Goal: Information Seeking & Learning: Compare options

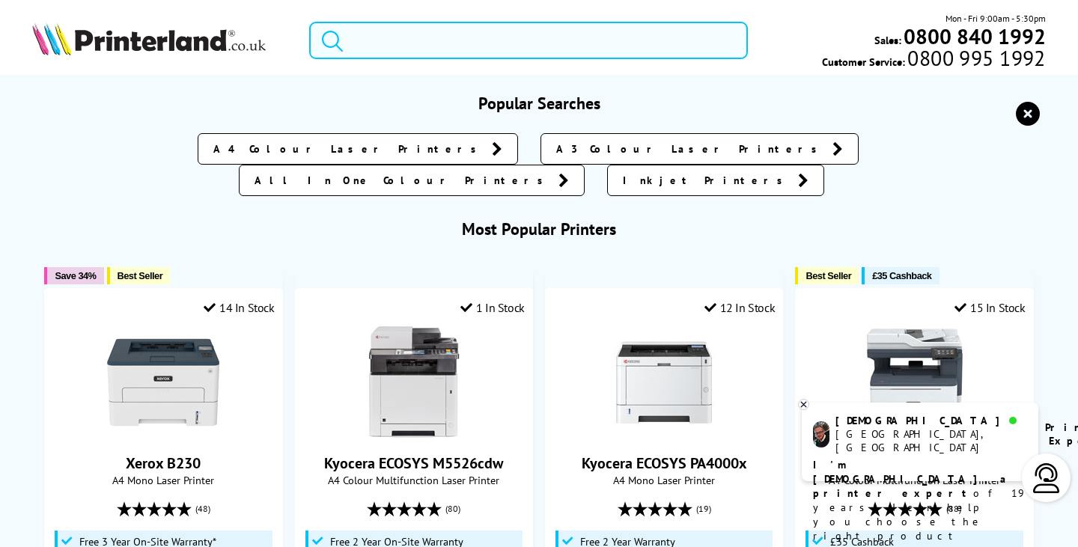
click at [440, 30] on input "search" at bounding box center [528, 40] width 438 height 37
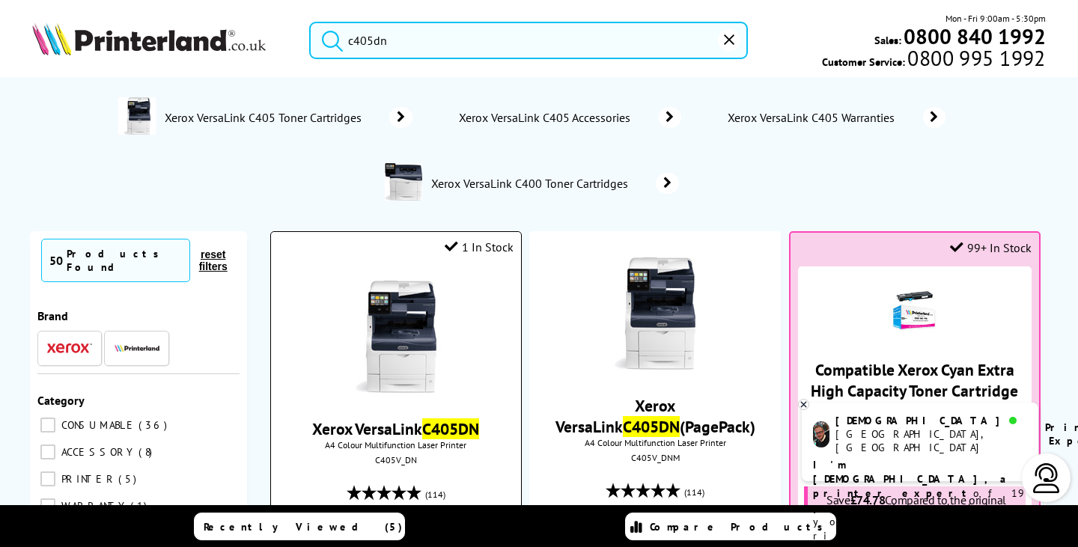
type input "c405dn"
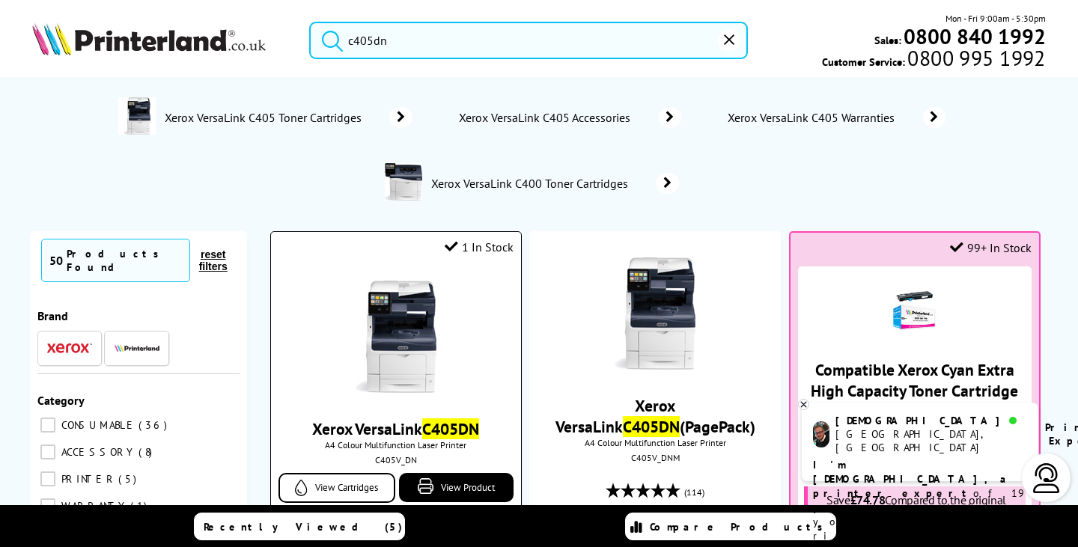
click at [383, 312] on img at bounding box center [396, 337] width 112 height 112
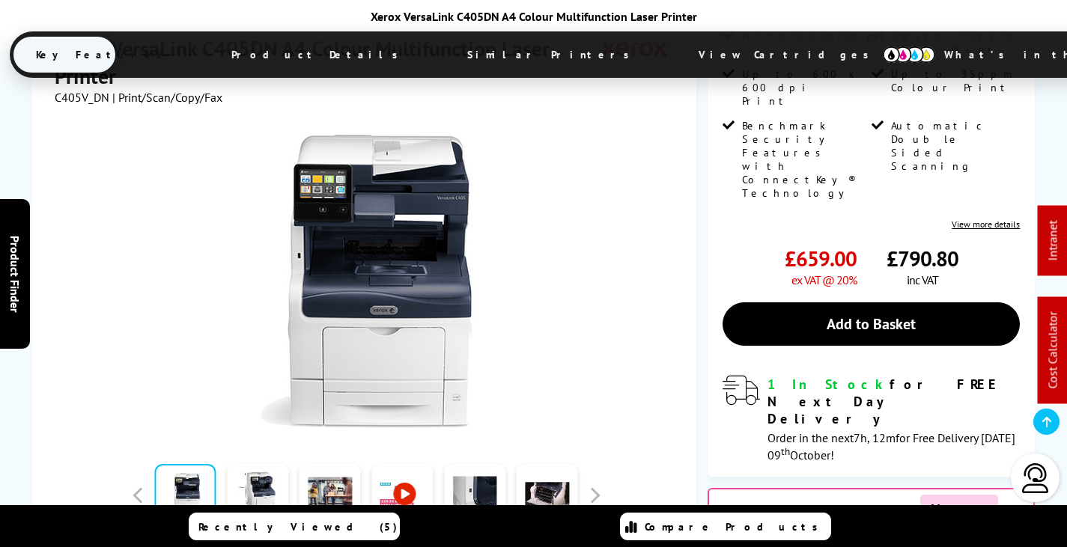
click at [676, 38] on span "View Cartridges" at bounding box center [790, 54] width 229 height 39
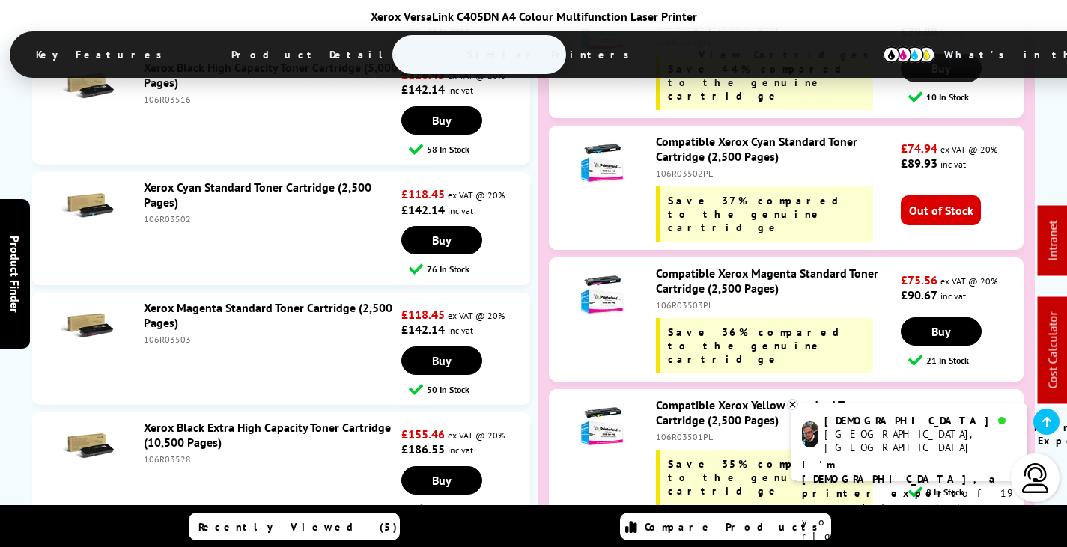
scroll to position [5589, 0]
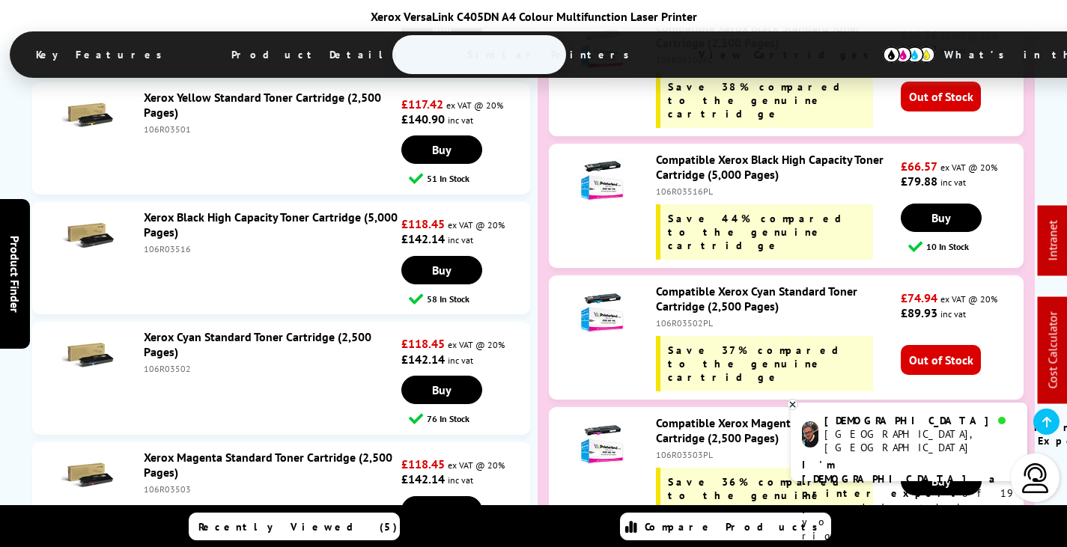
click at [687, 449] on div "106R03503PL" at bounding box center [776, 454] width 241 height 11
copy div "106R03503PL"
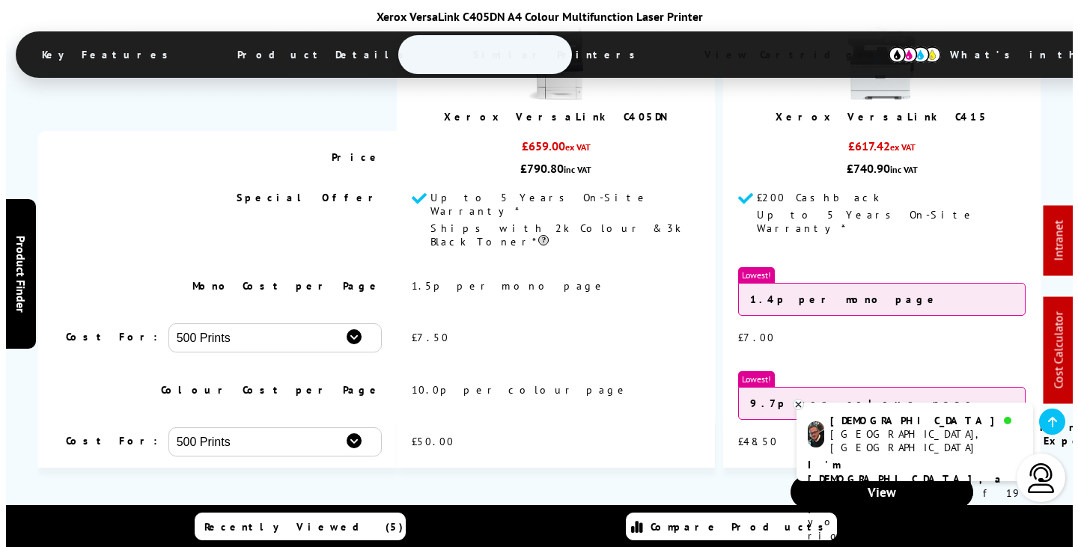
scroll to position [0, 0]
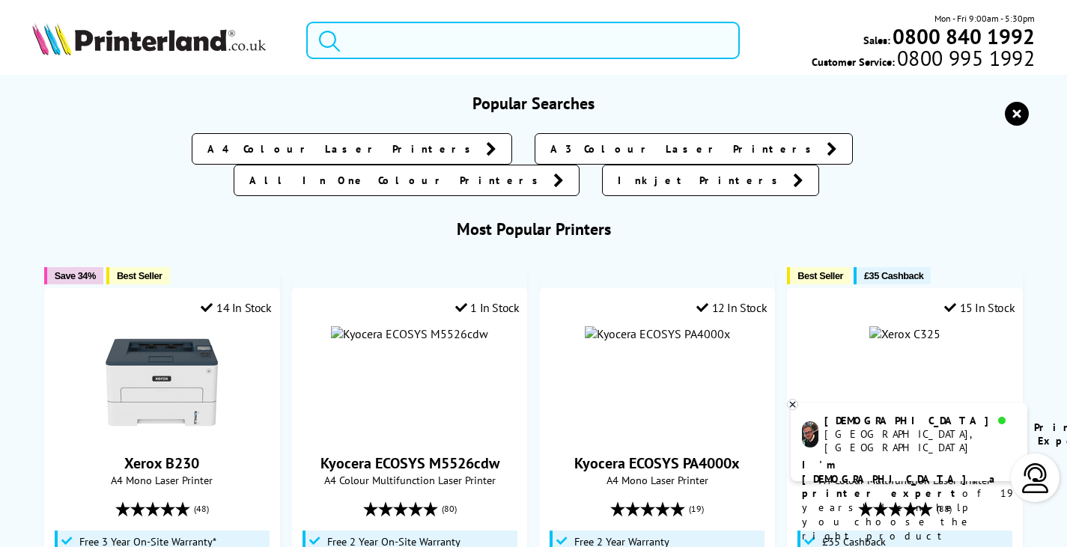
click at [413, 43] on input "search" at bounding box center [523, 40] width 434 height 37
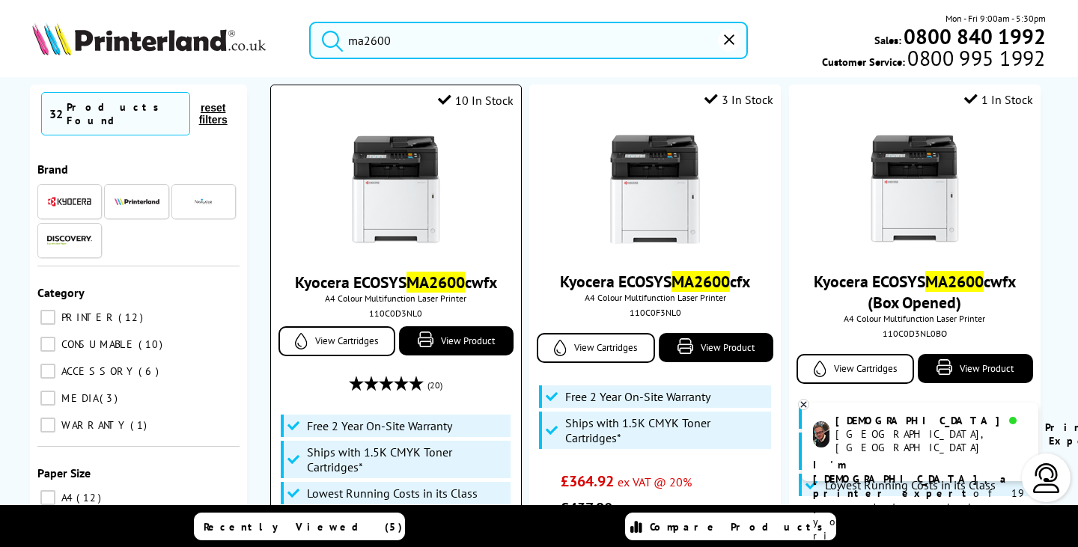
scroll to position [75, 0]
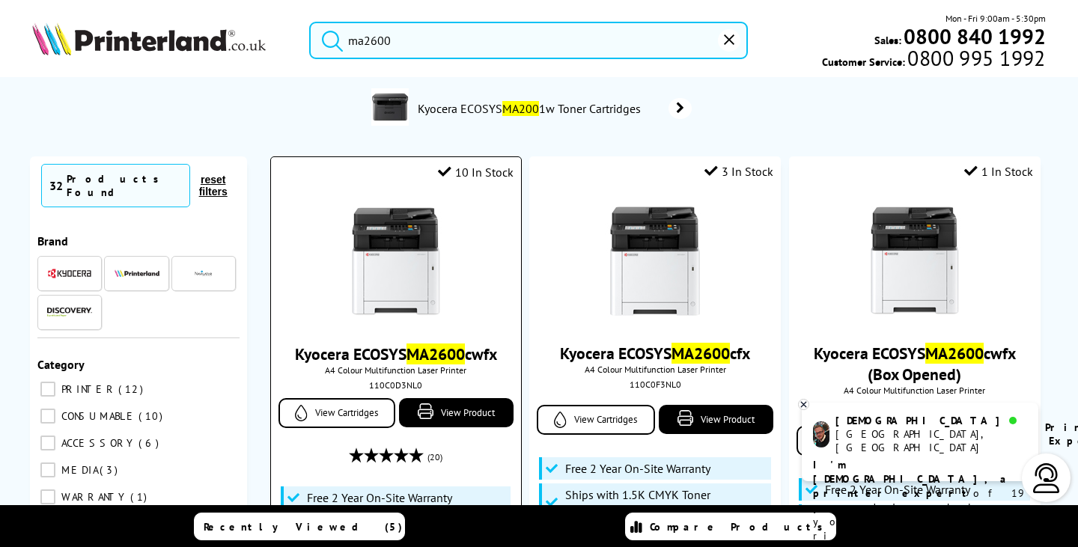
type input "ma2600"
click at [403, 250] on img at bounding box center [396, 262] width 112 height 112
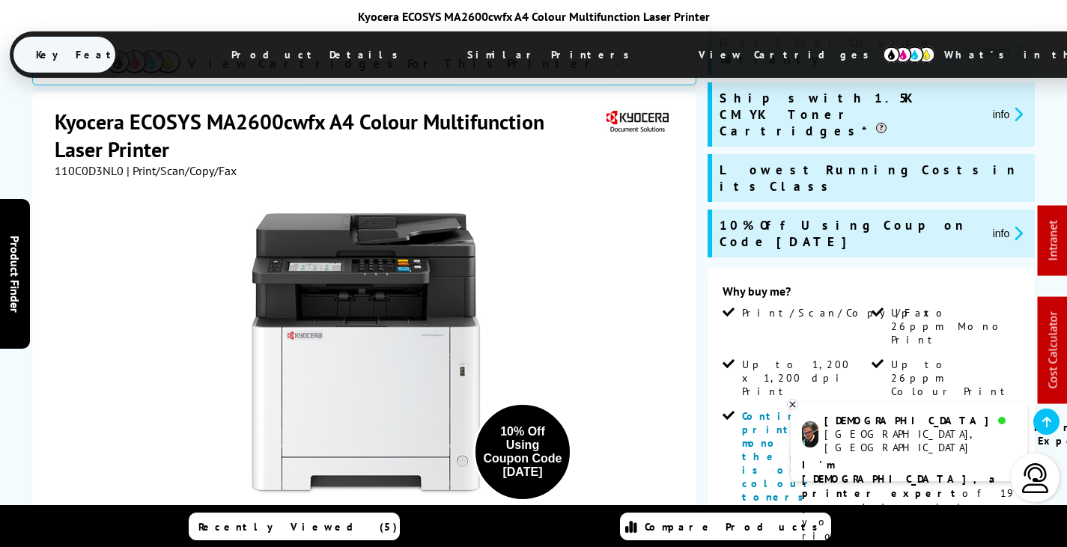
scroll to position [524, 0]
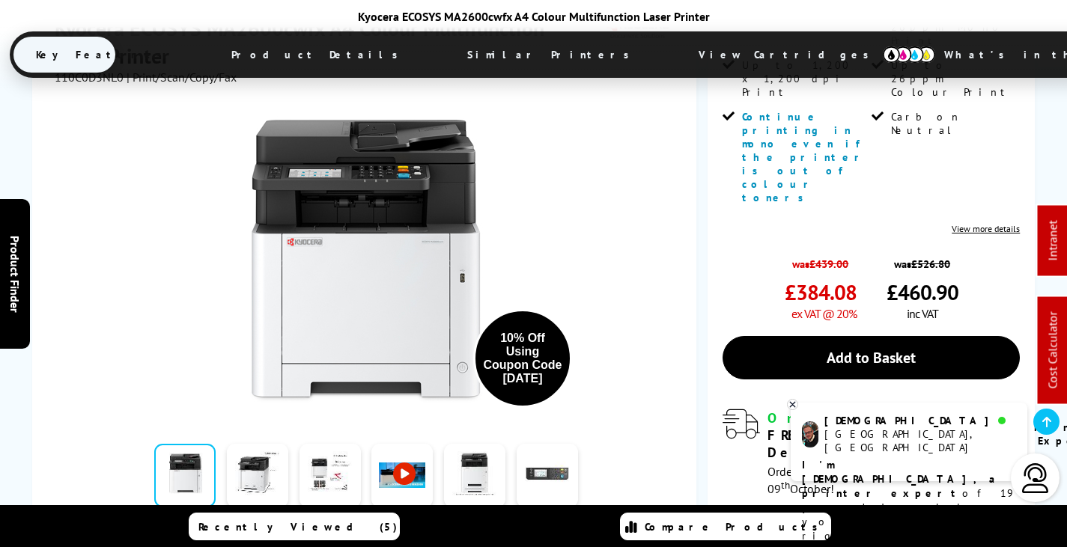
click at [676, 53] on span "View Cartridges" at bounding box center [790, 54] width 229 height 39
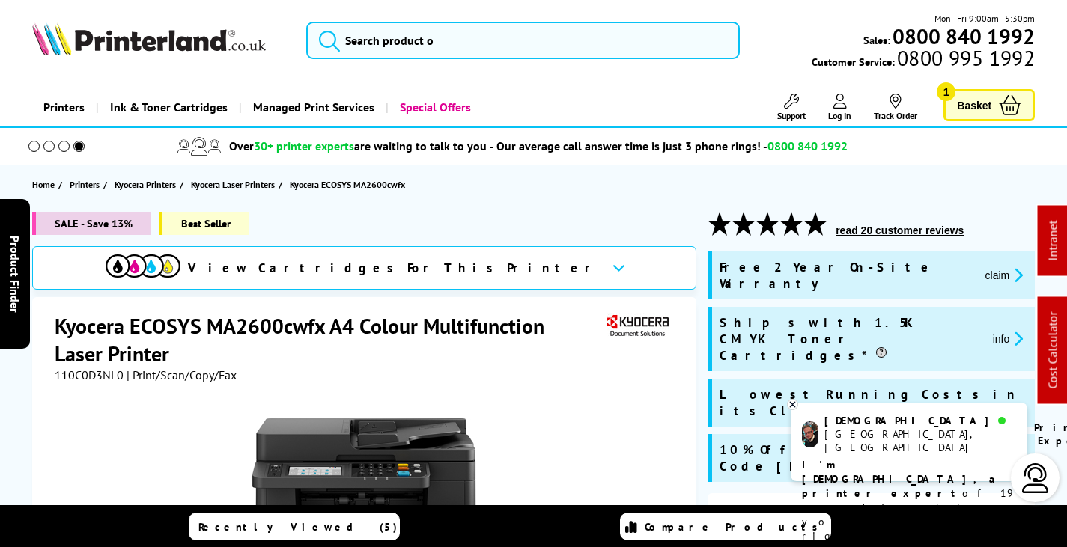
scroll to position [75, 0]
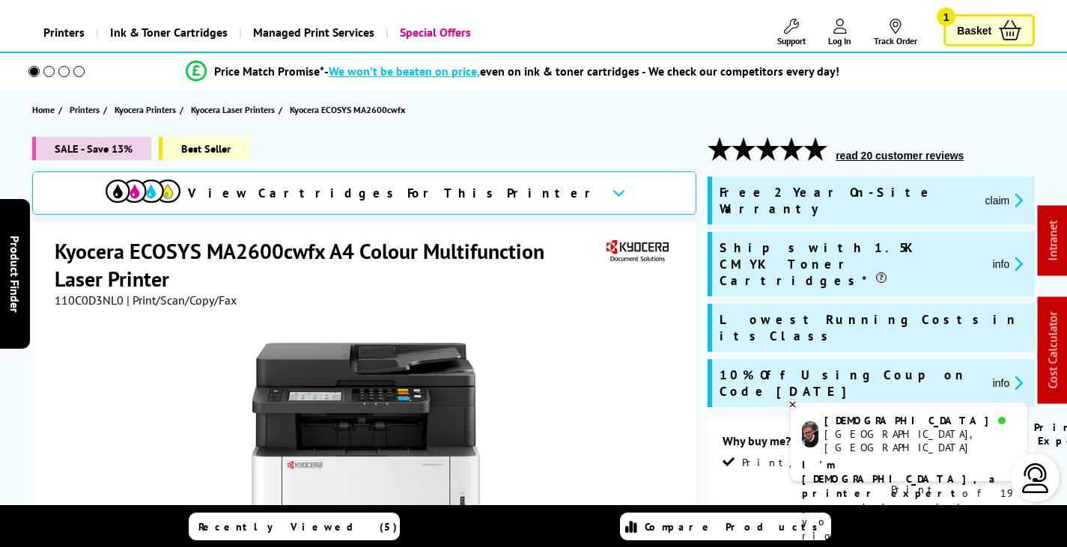
click at [94, 300] on span "110C0D3NL0" at bounding box center [89, 300] width 69 height 15
copy span "110C0D3NL0"
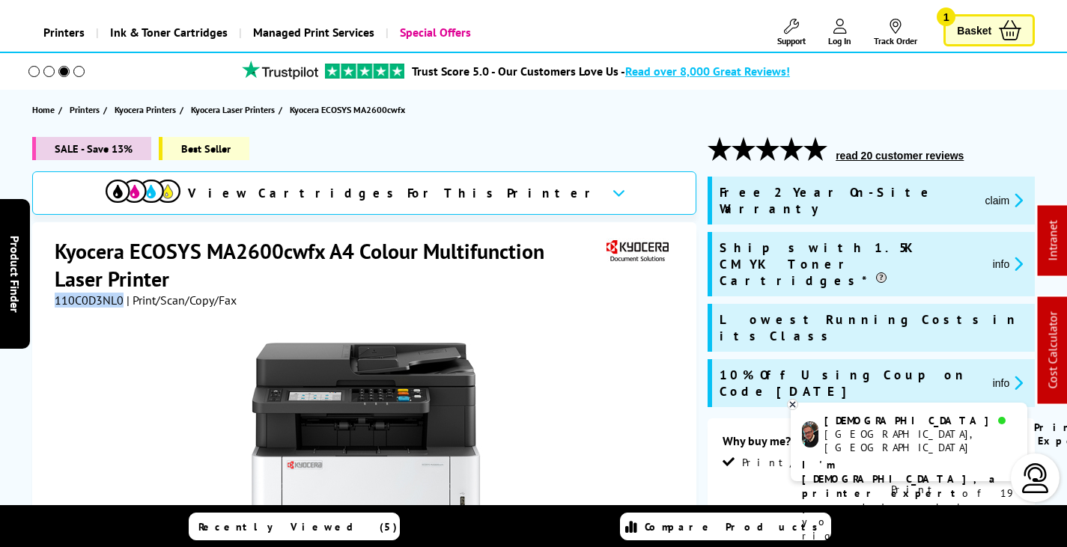
copy span "110C0D3NL0"
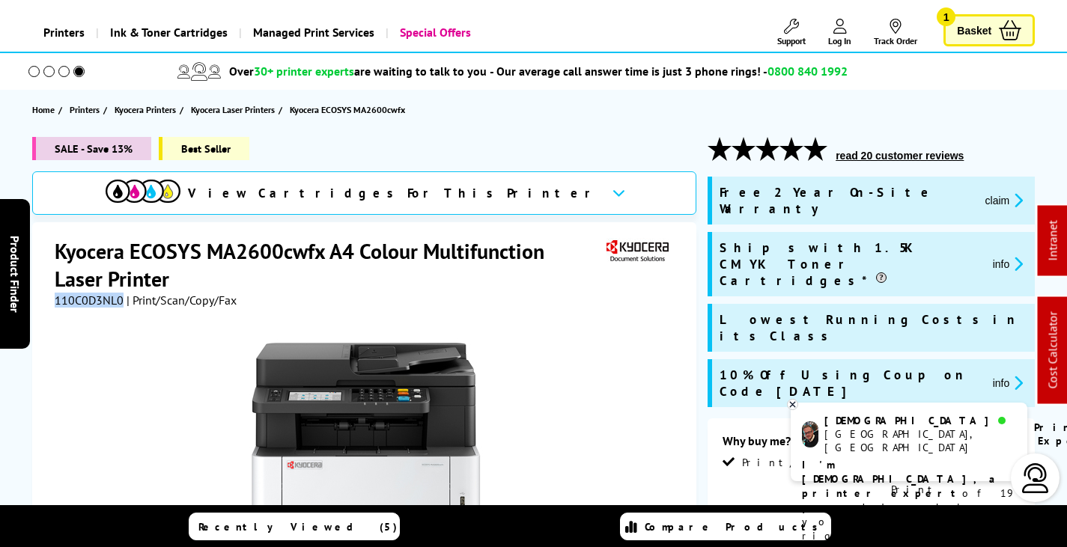
copy span "110C0D3NL0"
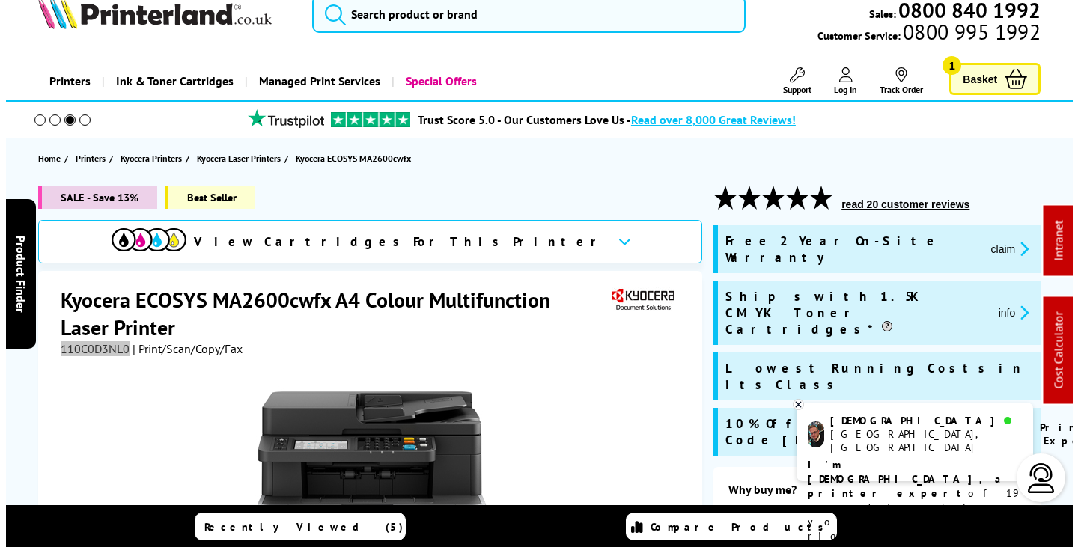
scroll to position [0, 0]
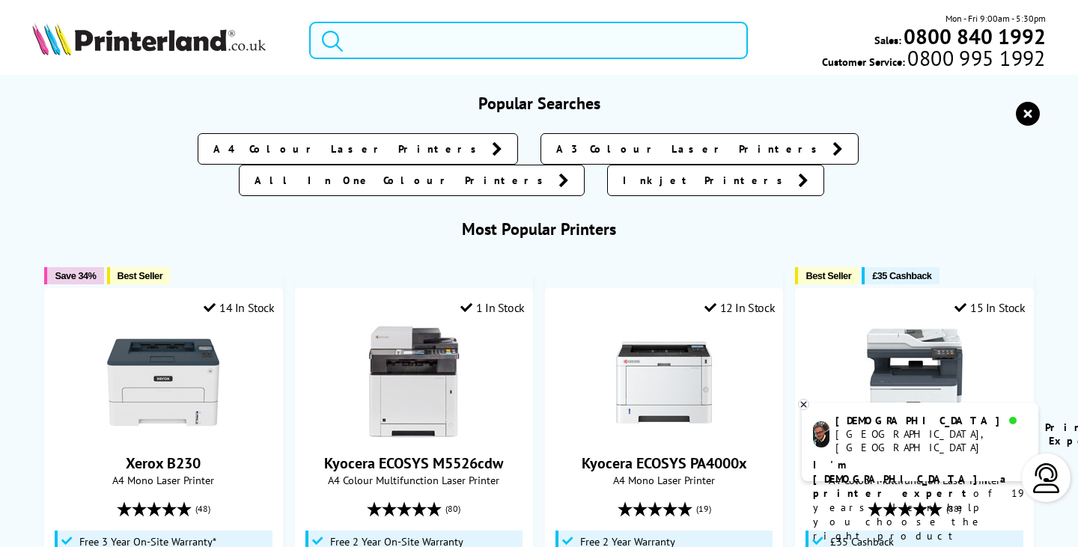
click at [436, 46] on input "search" at bounding box center [528, 40] width 438 height 37
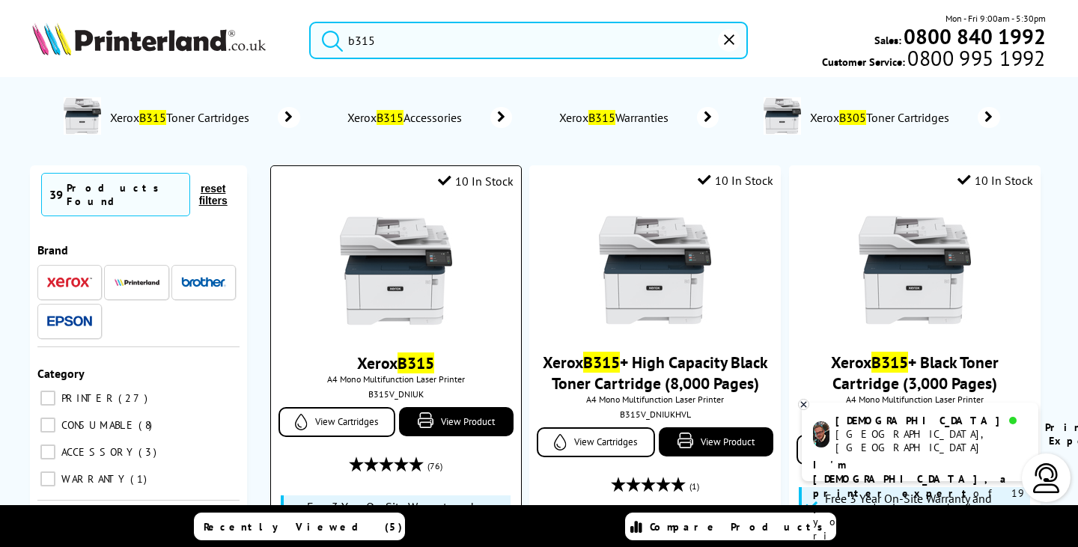
type input "b315"
click at [414, 327] on img at bounding box center [396, 271] width 112 height 112
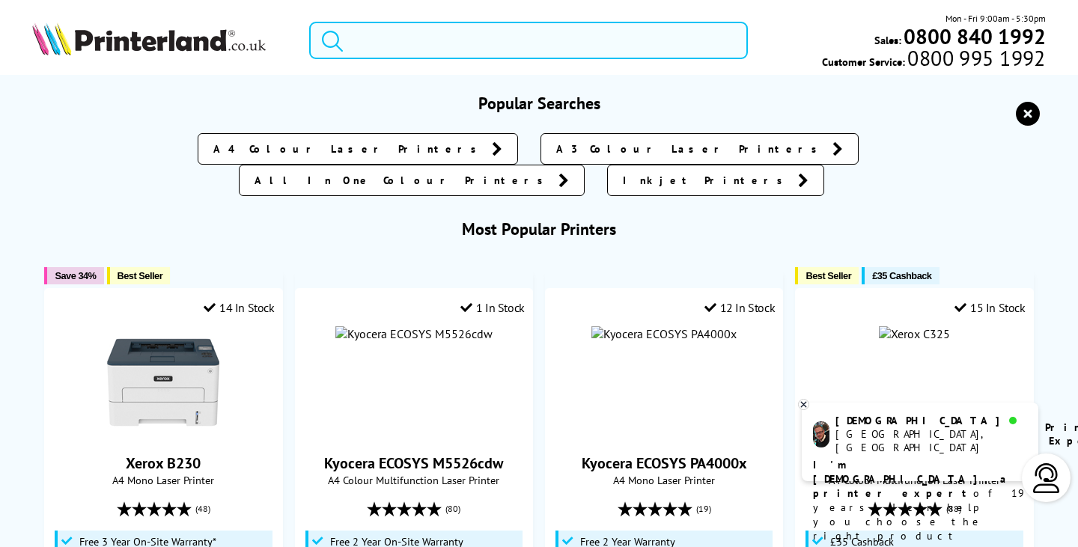
click at [469, 41] on input "search" at bounding box center [528, 40] width 438 height 37
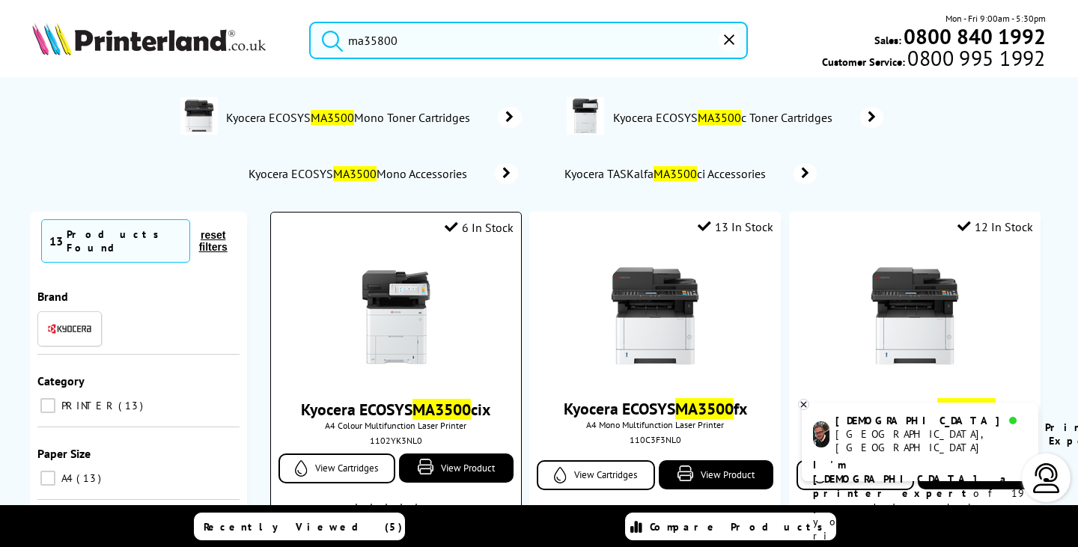
scroll to position [225, 0]
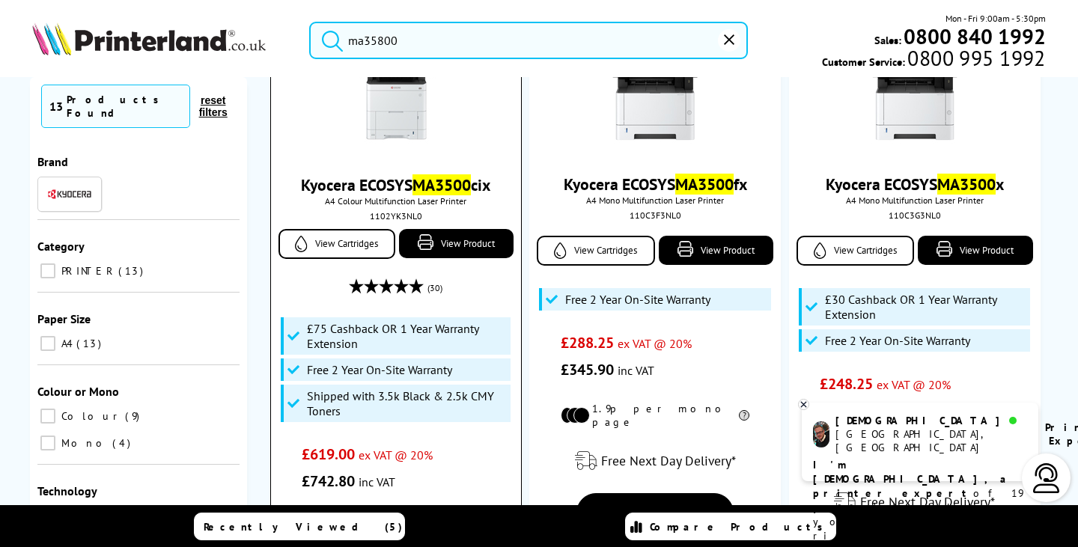
type input "ma35800"
click at [406, 107] on img at bounding box center [396, 93] width 112 height 112
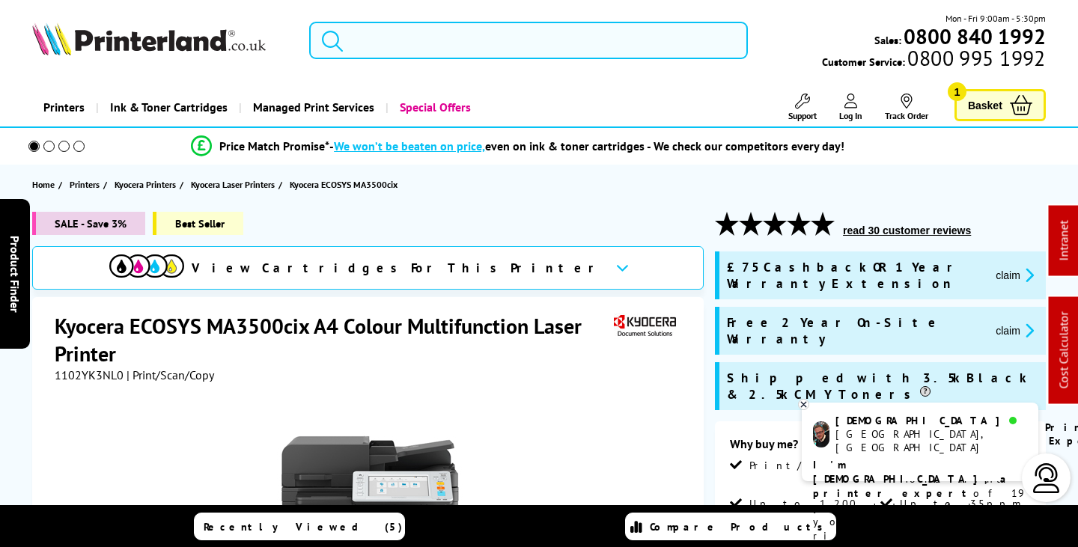
click at [425, 33] on input "search" at bounding box center [528, 40] width 438 height 37
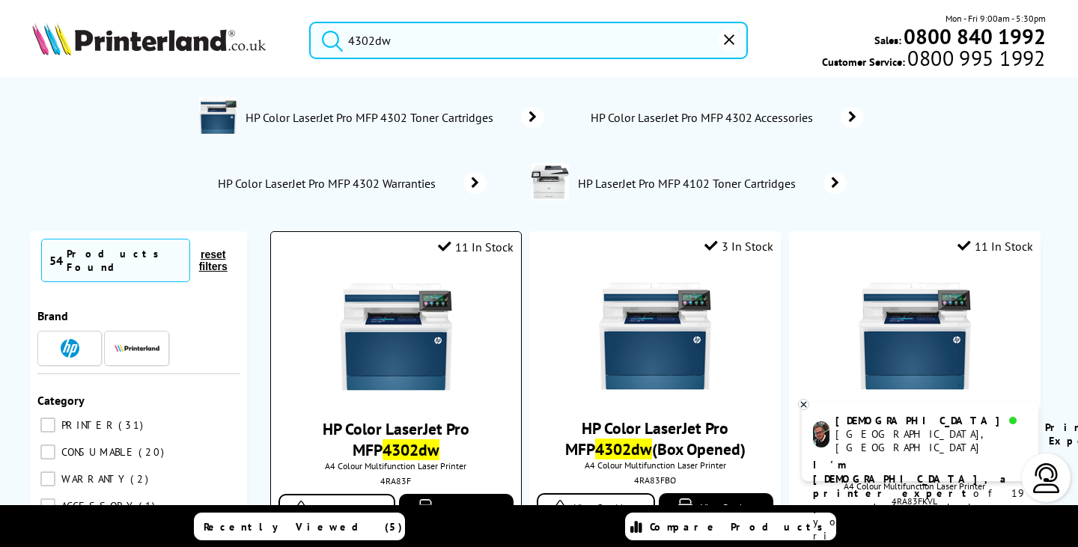
type input "4302dw"
click at [386, 315] on img at bounding box center [396, 337] width 112 height 112
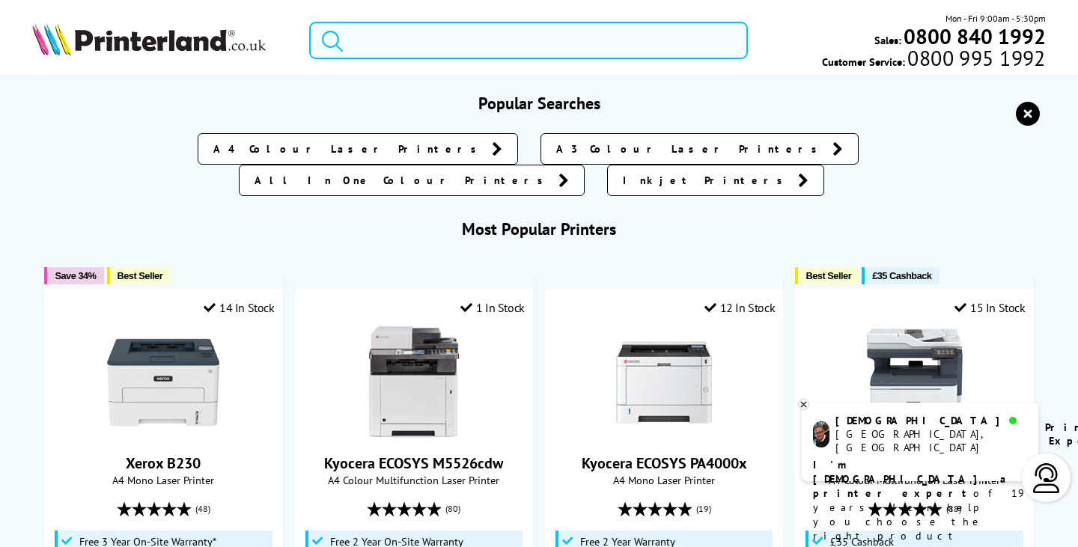
click at [446, 42] on input "search" at bounding box center [528, 40] width 438 height 37
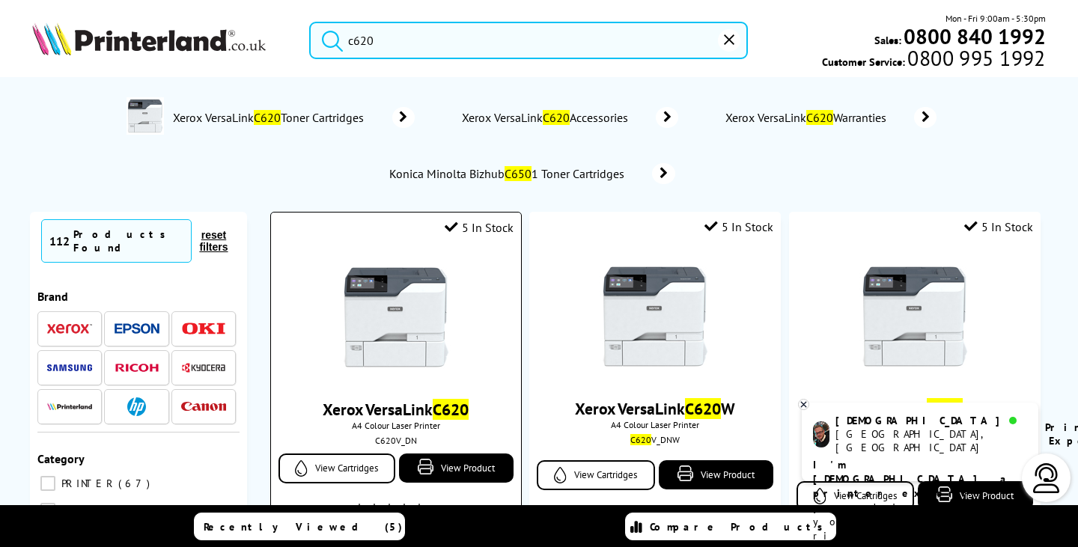
type input "c620"
click at [404, 308] on img at bounding box center [396, 317] width 112 height 112
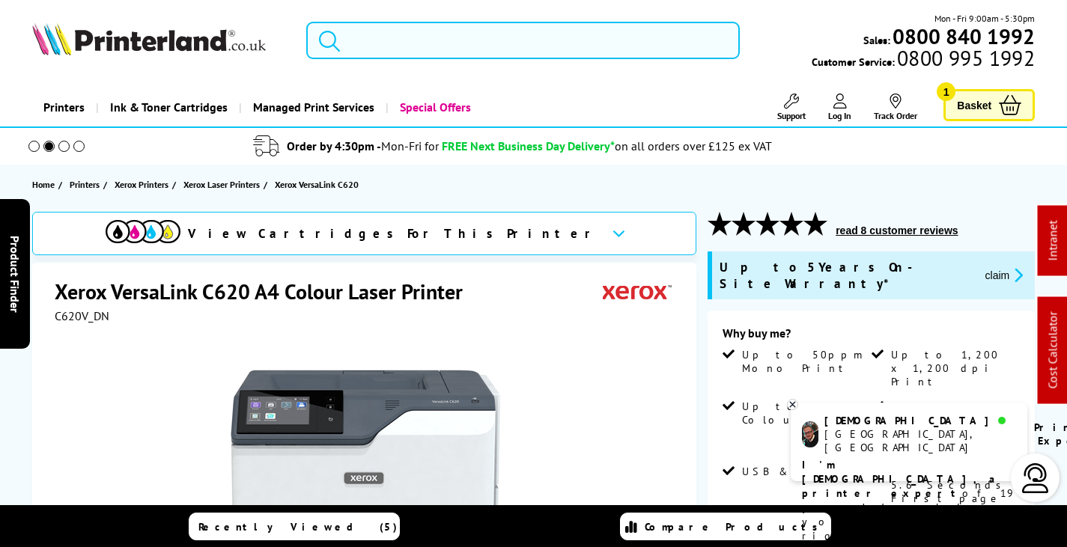
click at [456, 51] on input "search" at bounding box center [523, 40] width 434 height 37
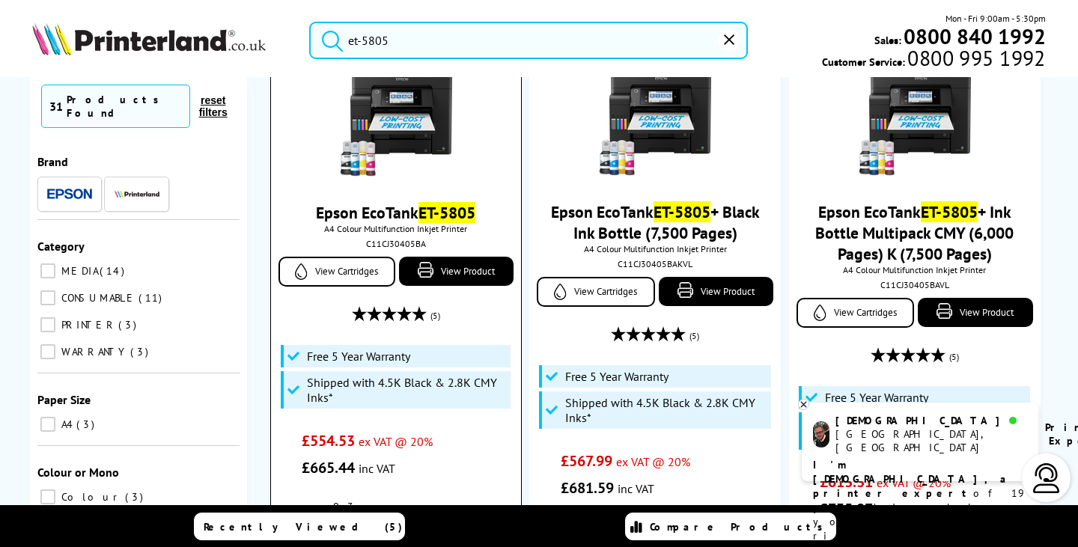
scroll to position [150, 0]
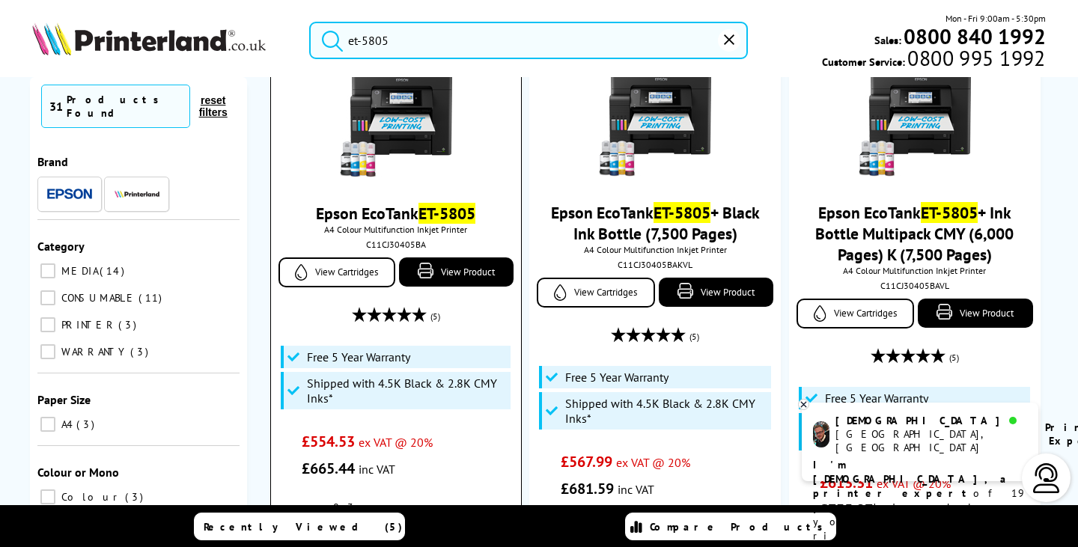
type input "et-5805"
click at [422, 118] on img at bounding box center [396, 121] width 112 height 112
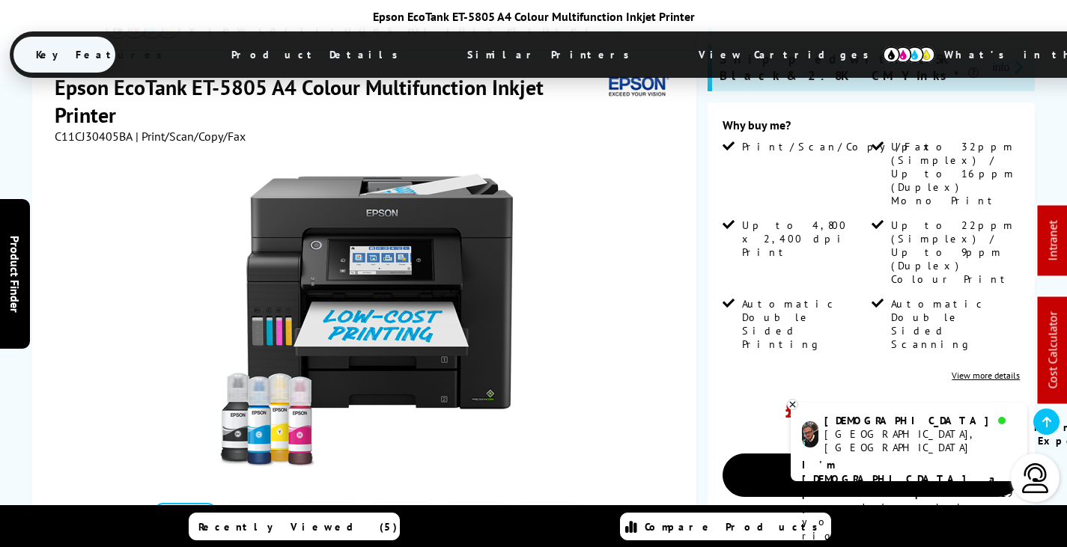
scroll to position [300, 0]
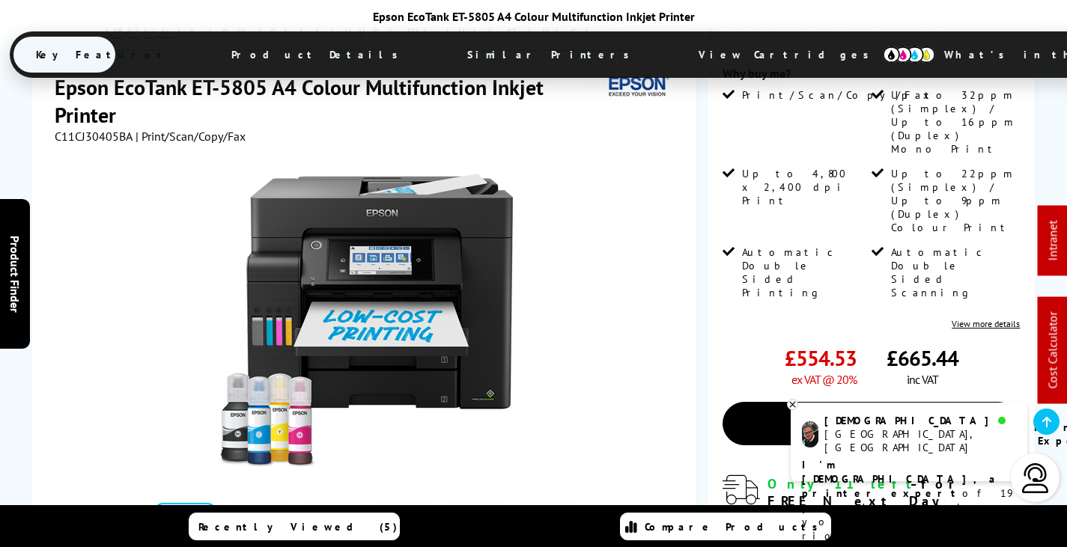
click at [676, 54] on span "View Cartridges" at bounding box center [790, 54] width 229 height 39
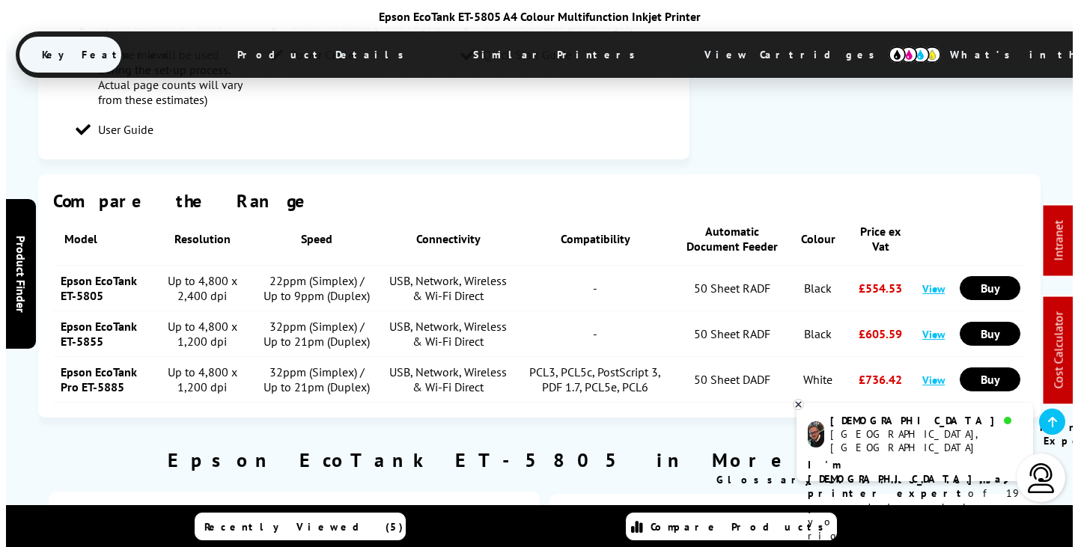
scroll to position [0, 0]
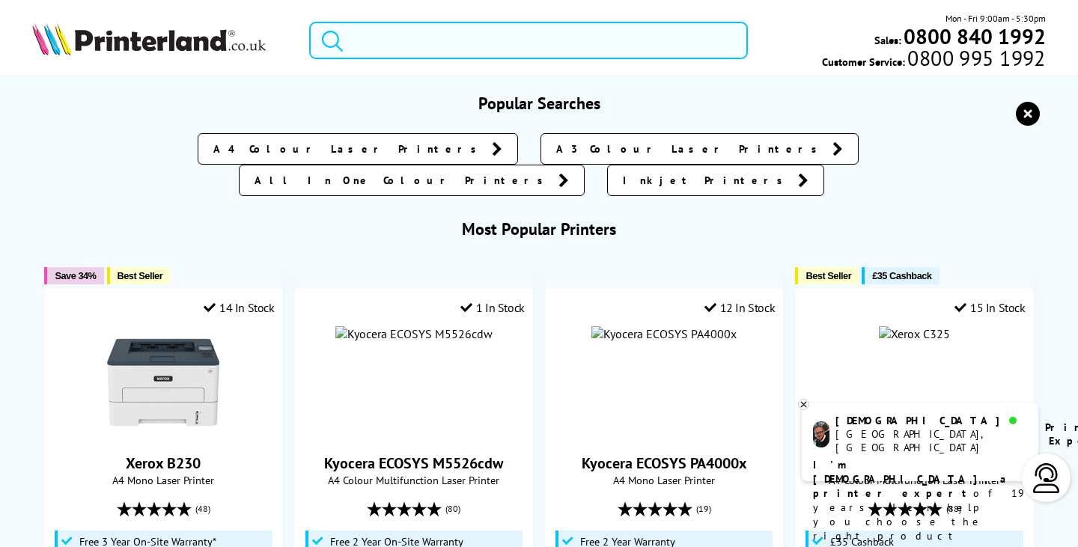
drag, startPoint x: 476, startPoint y: 40, endPoint x: 1042, endPoint y: 35, distance: 565.4
click at [483, 40] on input "search" at bounding box center [528, 40] width 438 height 37
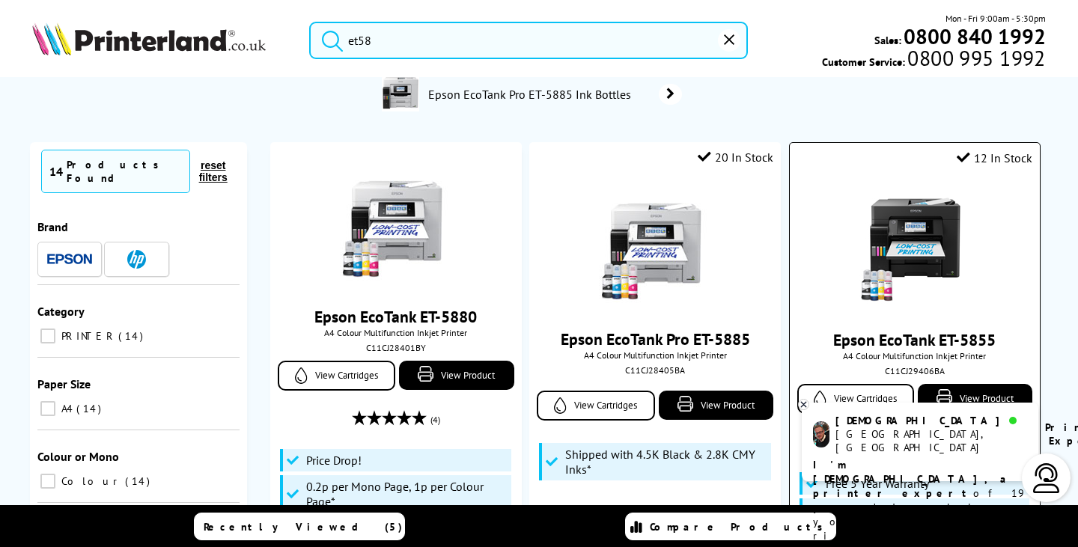
scroll to position [75, 0]
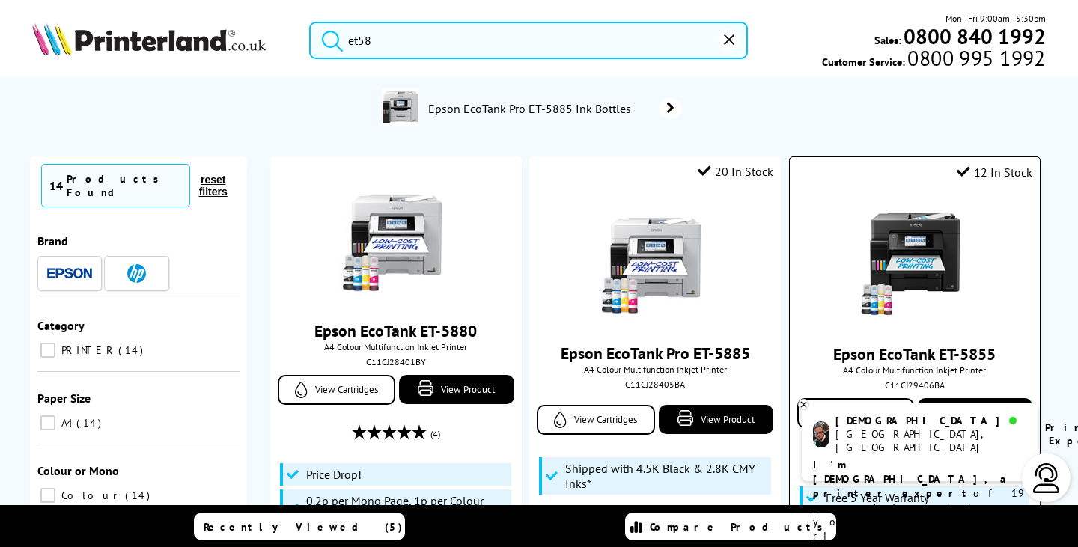
type input "et58"
click at [919, 251] on img at bounding box center [915, 262] width 112 height 112
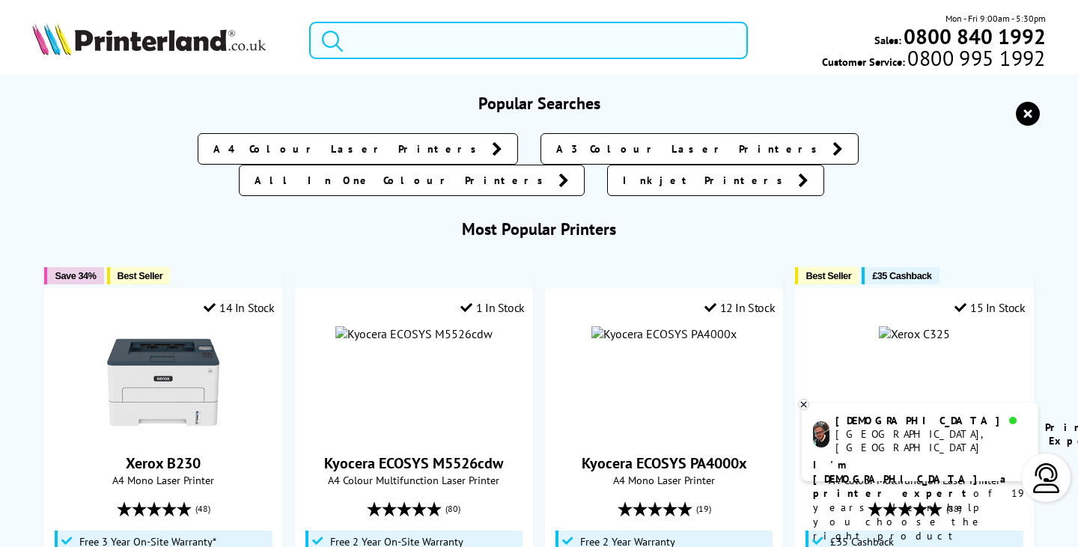
click at [456, 32] on input "search" at bounding box center [528, 40] width 438 height 37
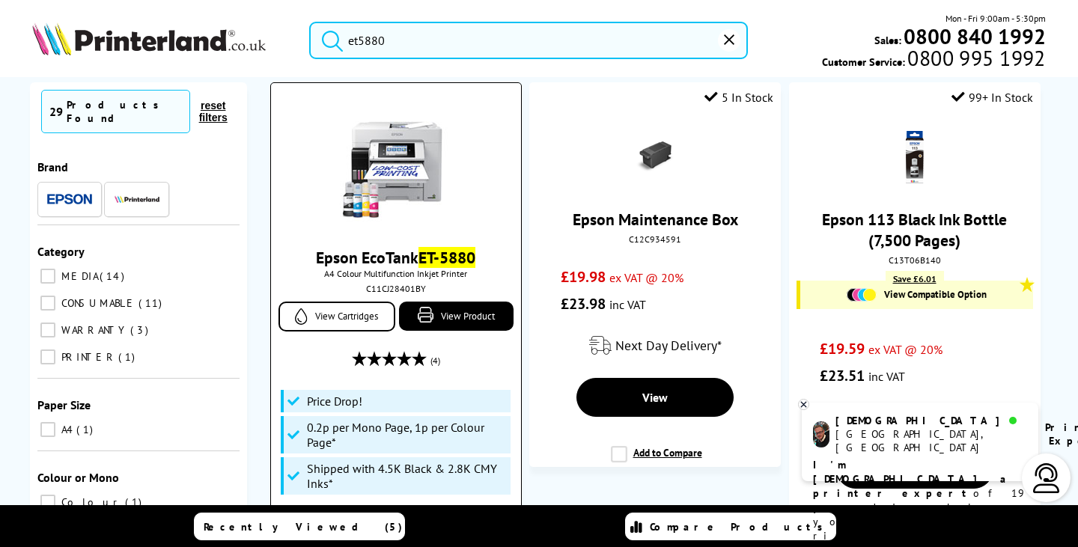
scroll to position [150, 0]
type input "et5880"
click at [399, 169] on img at bounding box center [396, 165] width 112 height 112
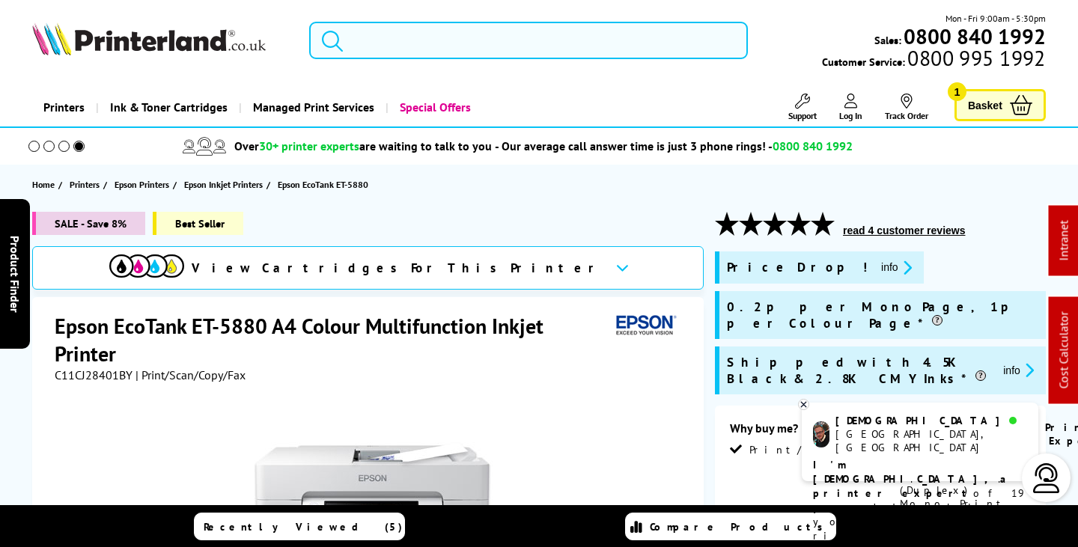
click at [377, 37] on input "search" at bounding box center [528, 40] width 438 height 37
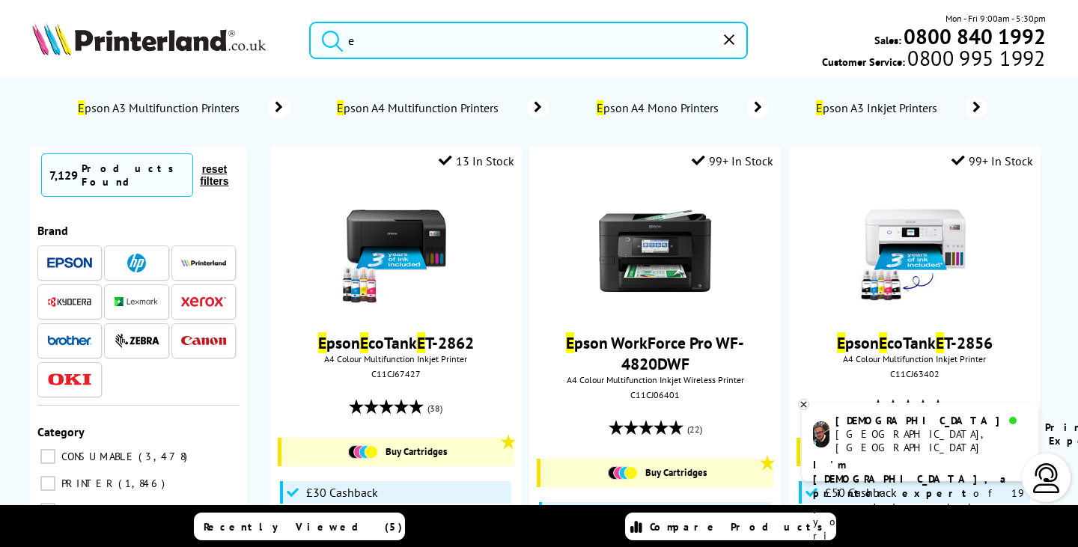
type input "et"
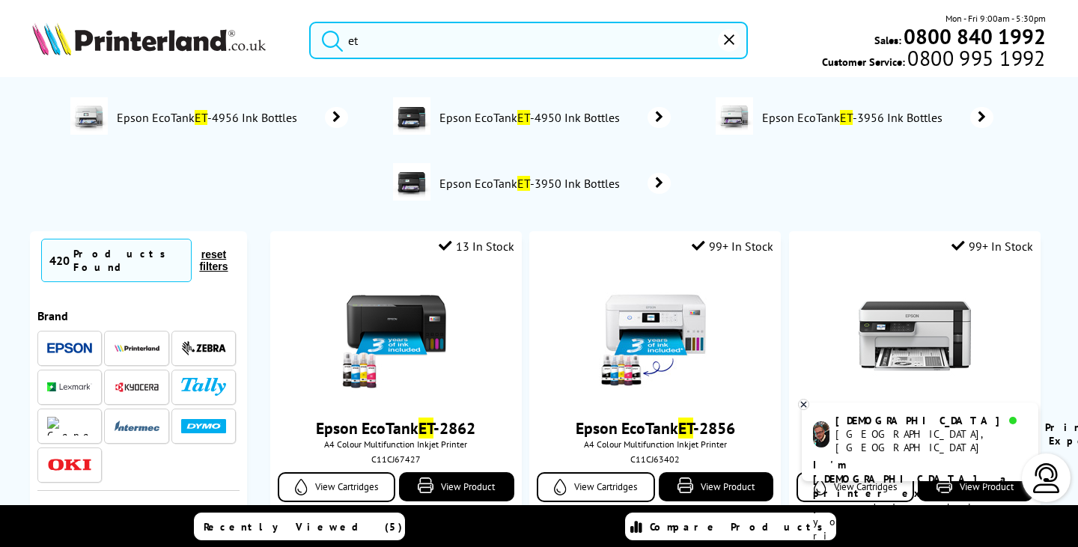
drag, startPoint x: 431, startPoint y: 44, endPoint x: 113, endPoint y: 67, distance: 319.1
click at [113, 64] on div "et Mon - Fri 9:00am - 5:30pm Sales: 0800 840 1992 Customer Service: 0800 995 19…" at bounding box center [539, 44] width 1078 height 66
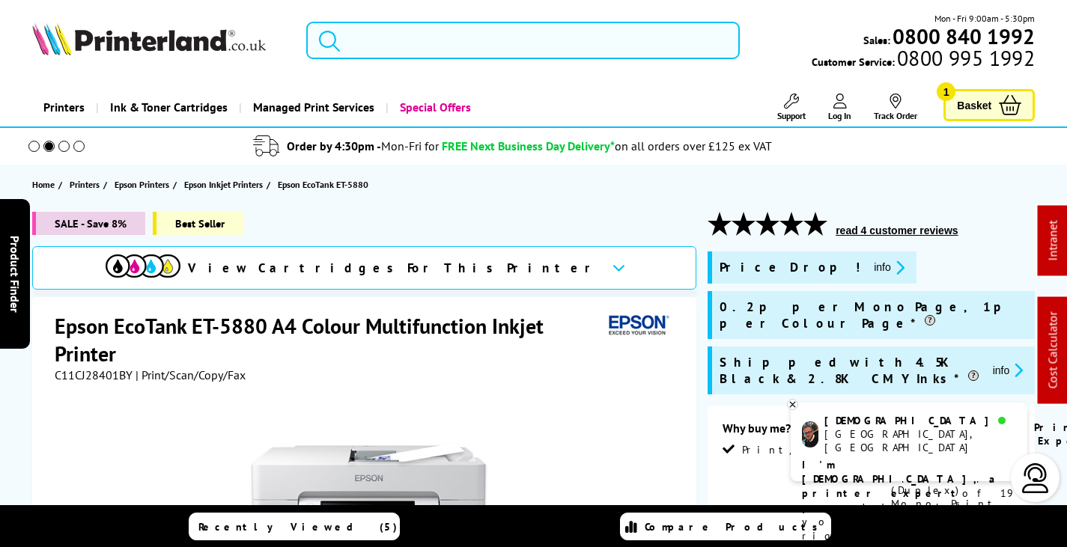
click at [438, 32] on input "search" at bounding box center [523, 40] width 434 height 37
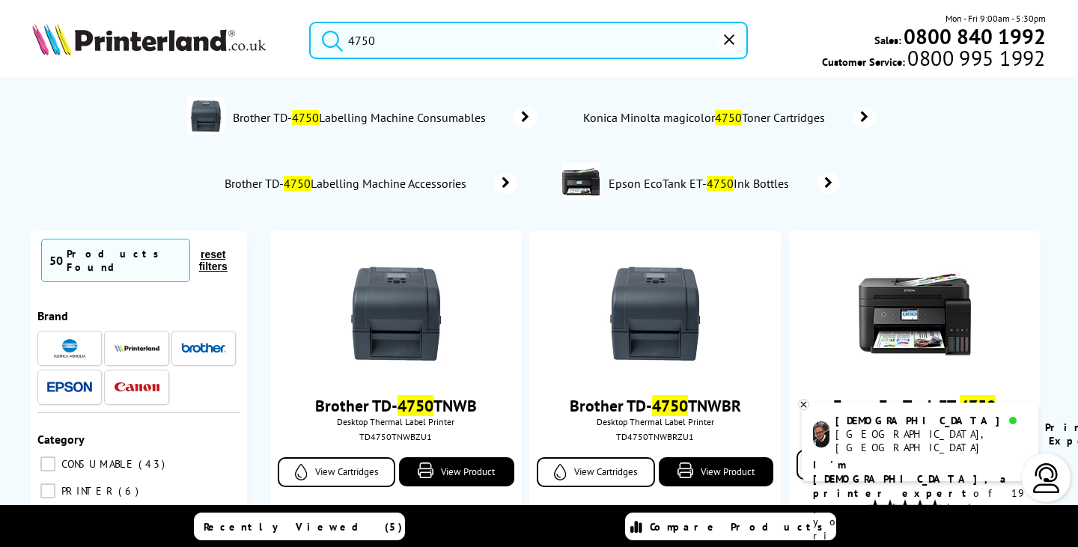
click at [348, 41] on input "4750" at bounding box center [528, 40] width 438 height 37
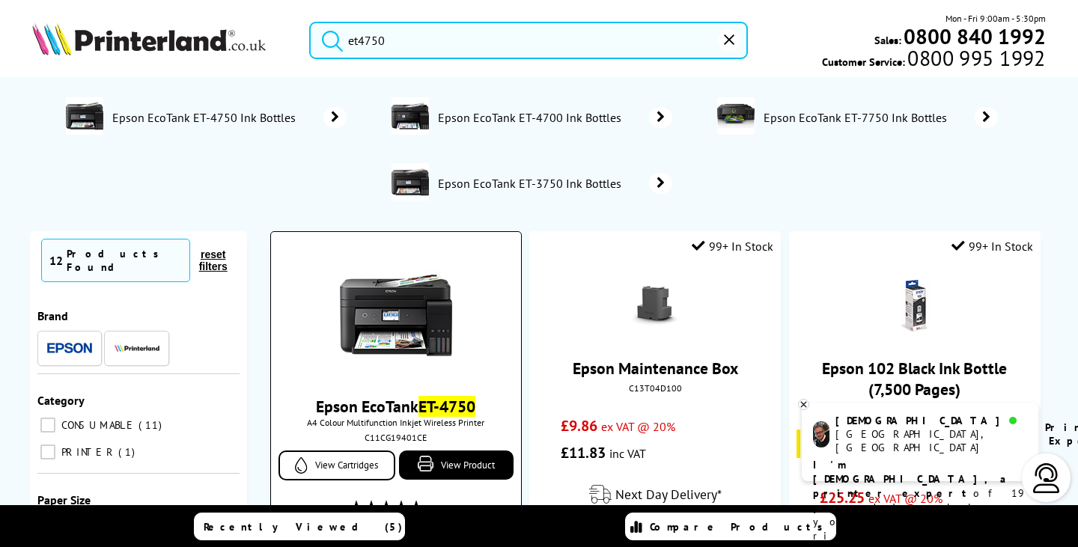
type input "et4750"
click at [419, 301] on img at bounding box center [396, 314] width 112 height 112
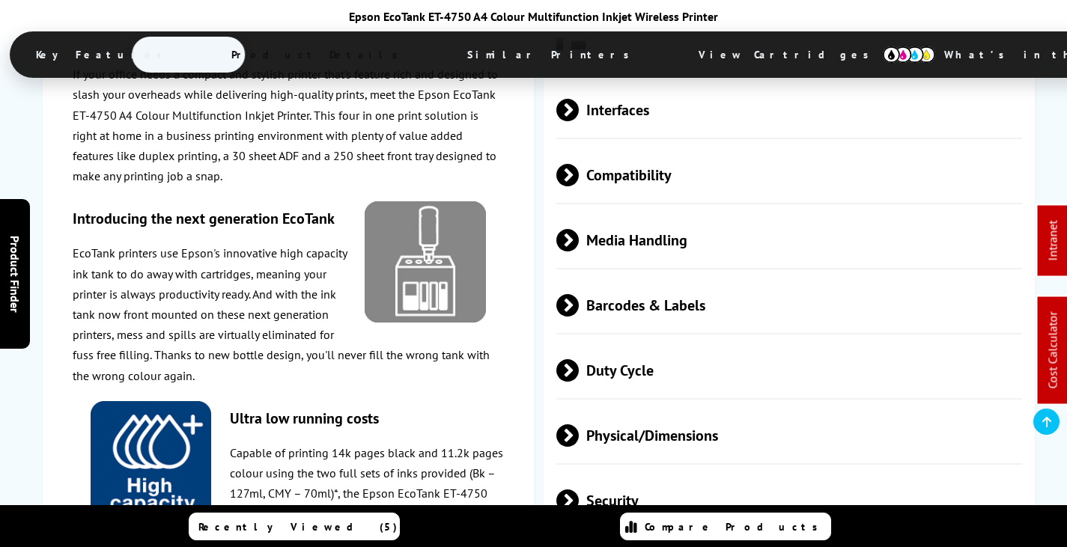
scroll to position [2771, 0]
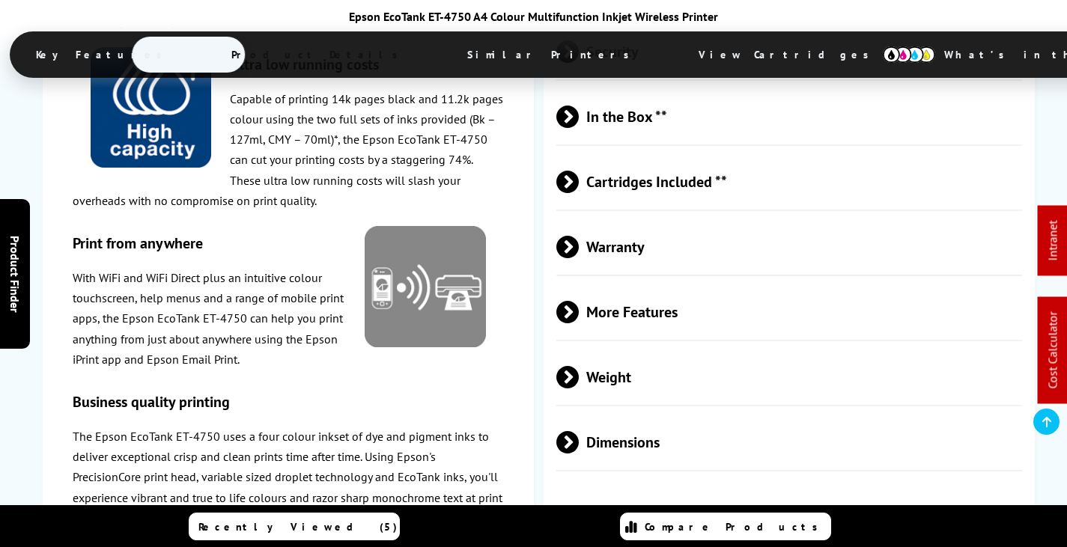
click at [675, 202] on span "Cartridges Included **" at bounding box center [789, 182] width 466 height 56
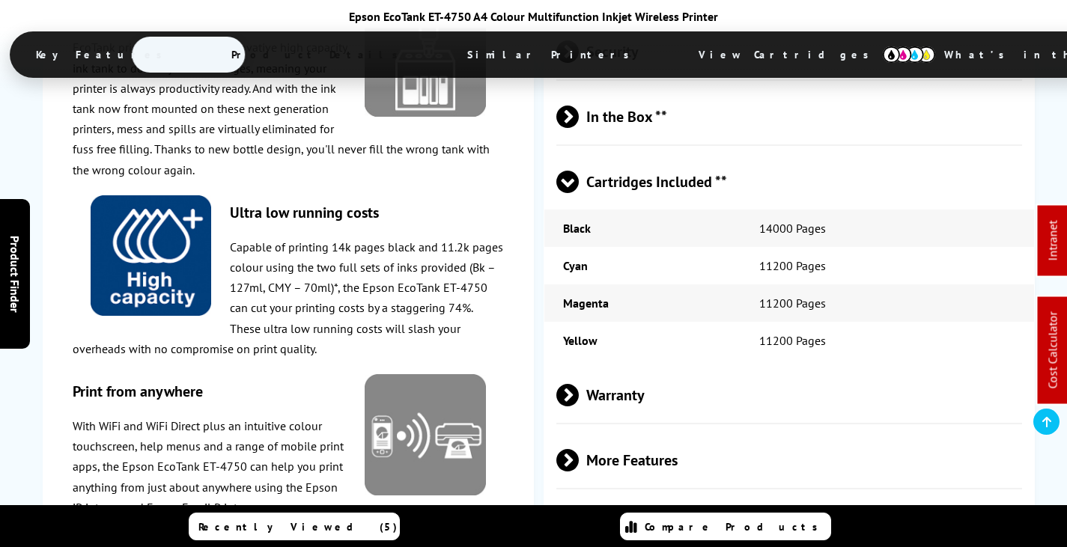
click at [680, 192] on span "Cartridges Included **" at bounding box center [789, 182] width 466 height 56
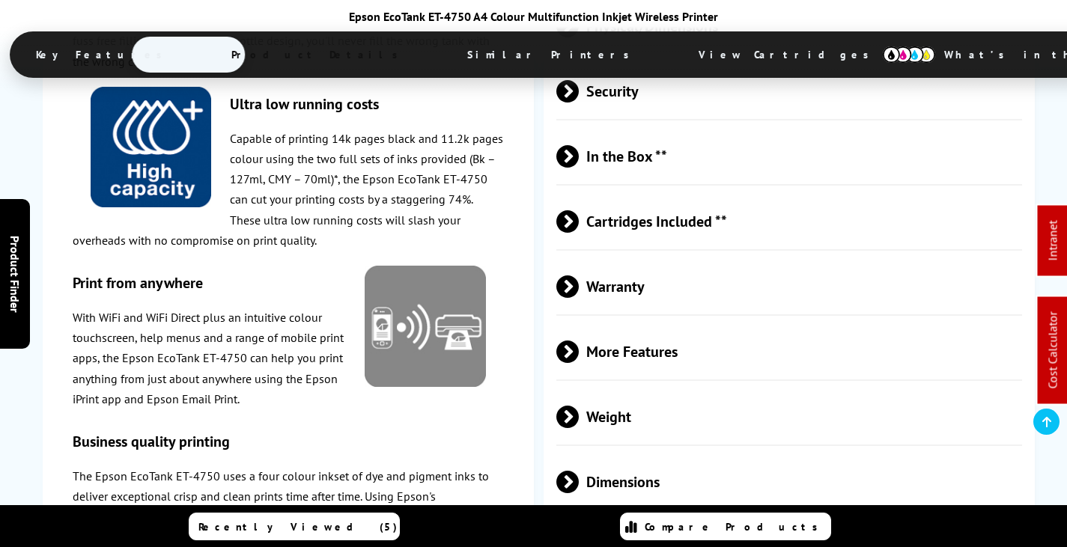
scroll to position [2546, 0]
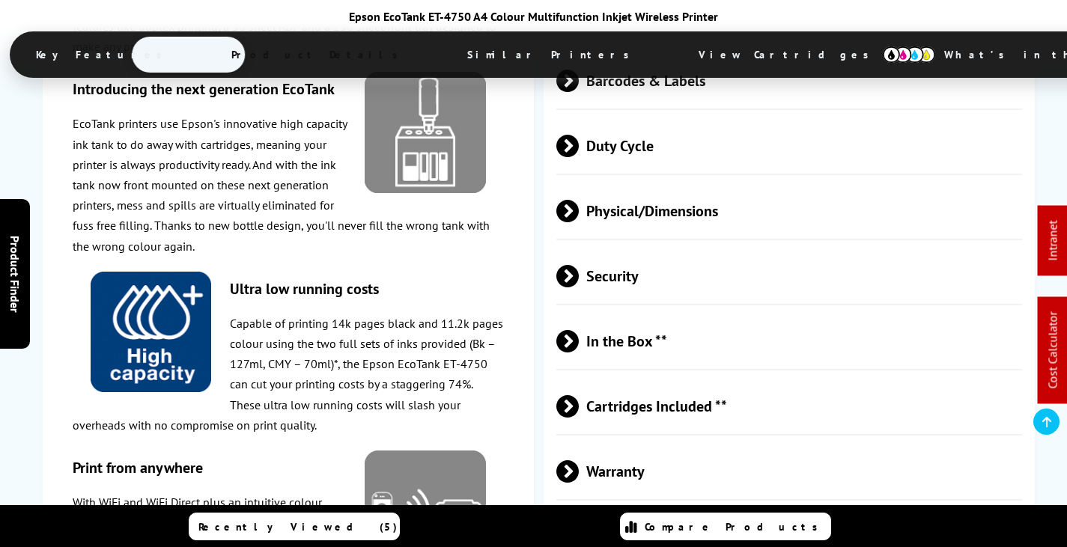
click at [687, 219] on span "Physical/Dimensions" at bounding box center [789, 211] width 466 height 56
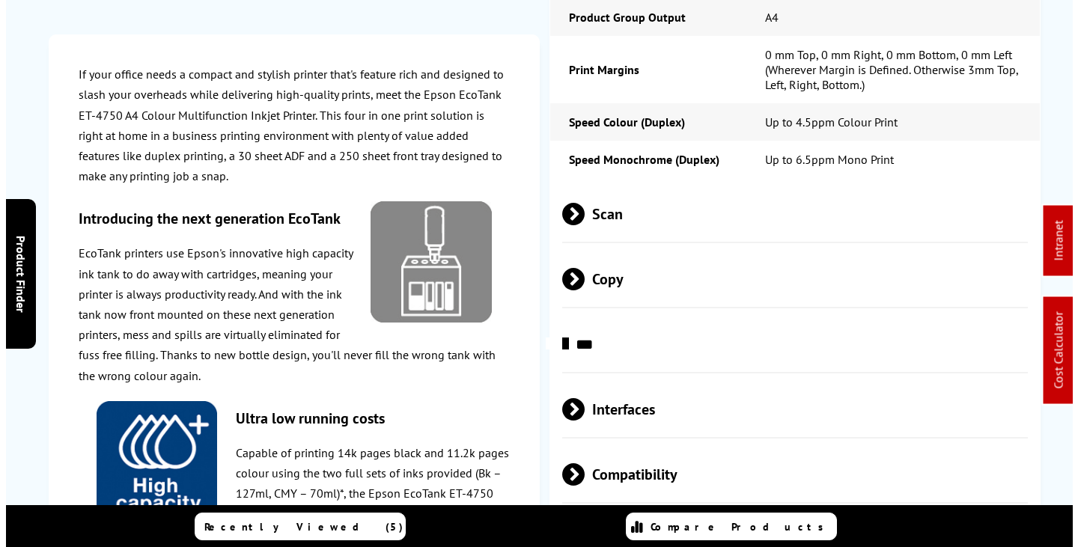
scroll to position [0, 0]
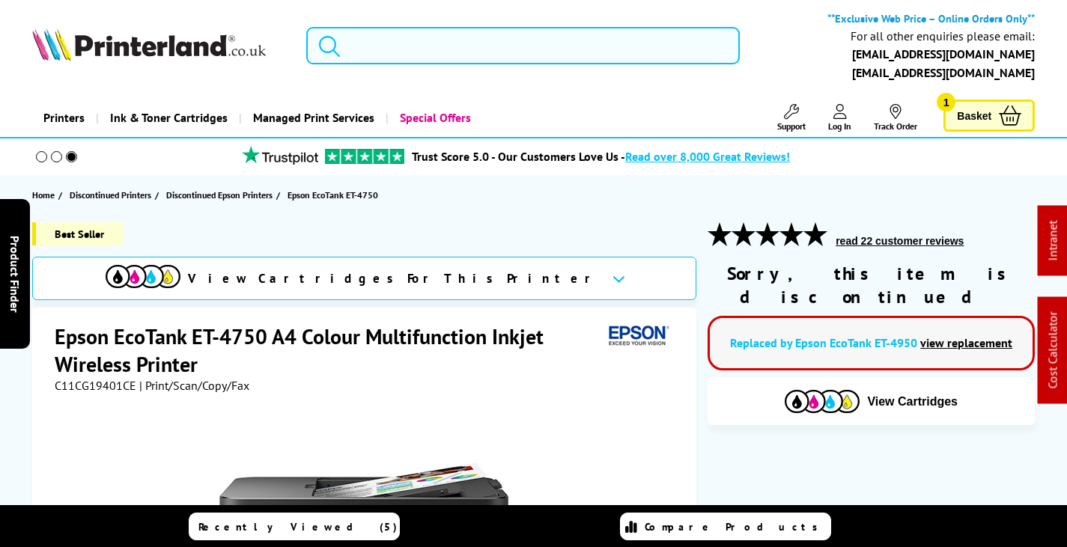
click at [506, 42] on input "search" at bounding box center [523, 45] width 434 height 37
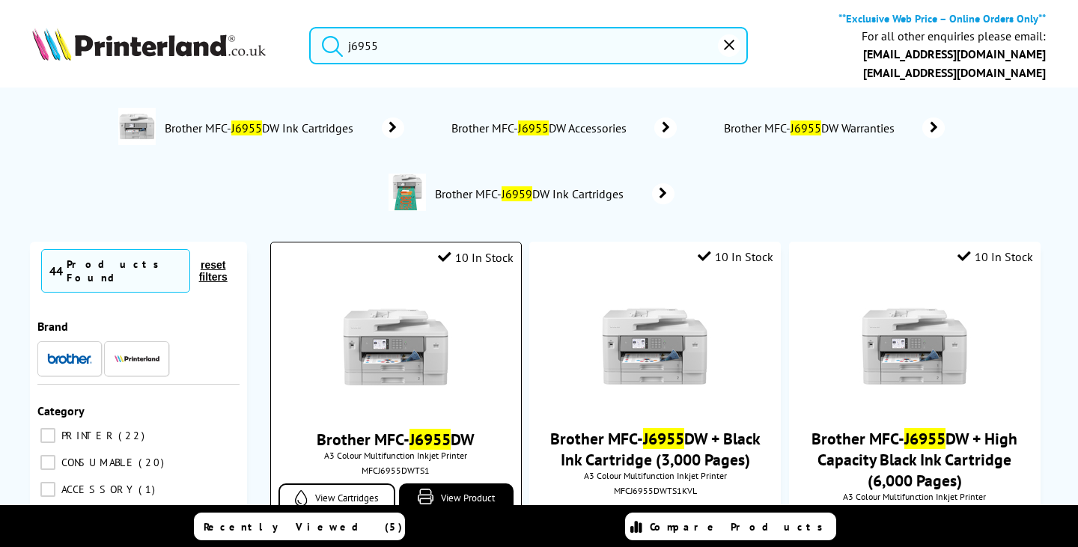
type input "j6955"
click at [407, 354] on img at bounding box center [396, 347] width 112 height 112
